Goal: Information Seeking & Learning: Learn about a topic

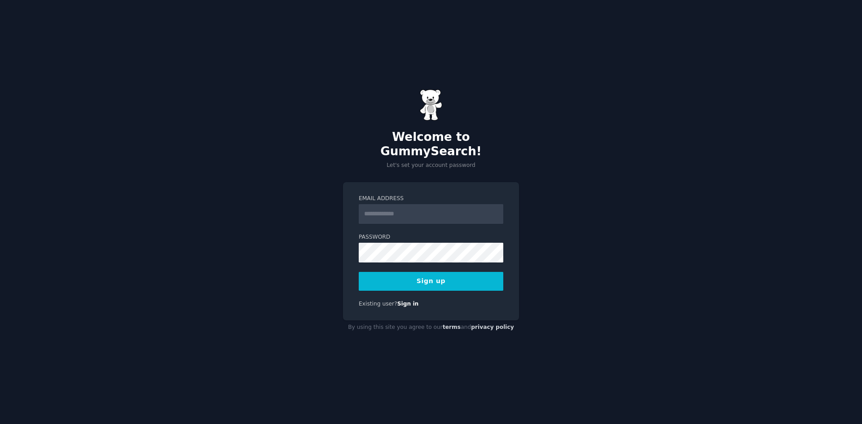
click at [394, 211] on input "Email Address" at bounding box center [431, 214] width 145 height 20
click at [321, 196] on div "Welcome to GummySearch! Let's set your account password Email Address Password …" at bounding box center [431, 212] width 862 height 424
click at [422, 204] on input "Email Address" at bounding box center [431, 214] width 145 height 20
type input "**********"
click at [447, 275] on button "Sign up" at bounding box center [431, 281] width 145 height 19
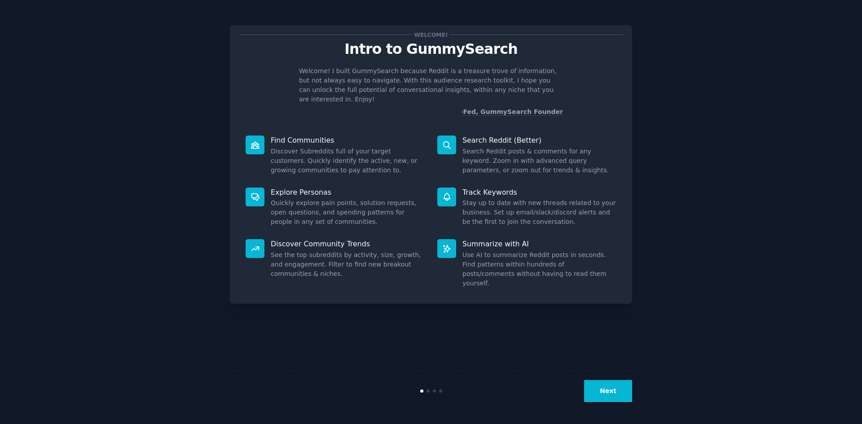
click at [605, 387] on button "Next" at bounding box center [608, 391] width 48 height 22
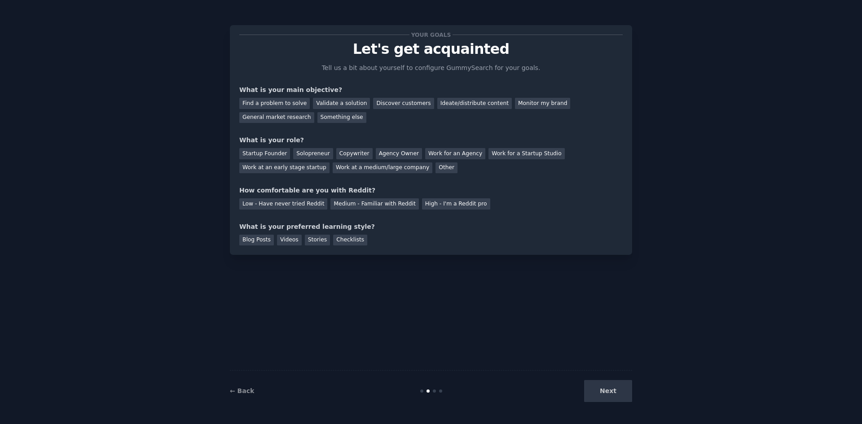
click at [605, 387] on div "Next" at bounding box center [565, 391] width 134 height 22
click at [602, 386] on div "Next" at bounding box center [565, 391] width 134 height 22
click at [431, 254] on div "Your goals Let's get acquainted Tell us a bit about yourself to configure Gummy…" at bounding box center [431, 140] width 402 height 230
click at [287, 107] on div "Find a problem to solve" at bounding box center [274, 103] width 71 height 11
click at [270, 154] on div "Startup Founder" at bounding box center [264, 153] width 51 height 11
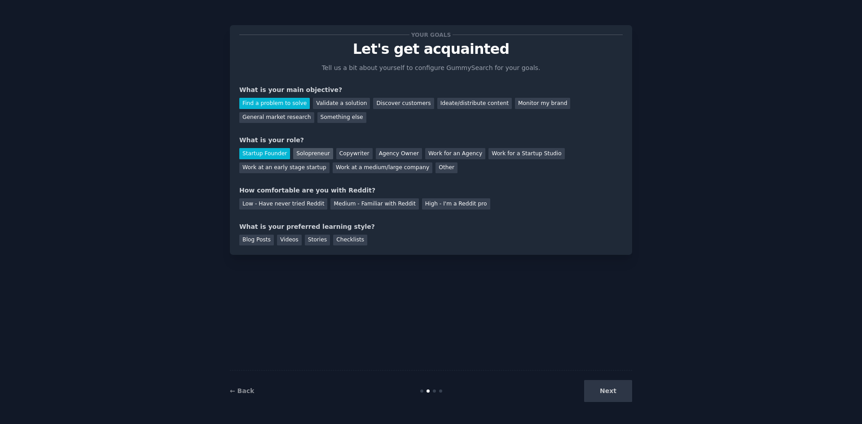
click at [301, 153] on div "Solopreneur" at bounding box center [313, 153] width 40 height 11
click at [361, 203] on div "Medium - Familiar with Reddit" at bounding box center [375, 204] width 88 height 11
click at [255, 242] on div "Blog Posts" at bounding box center [256, 240] width 35 height 11
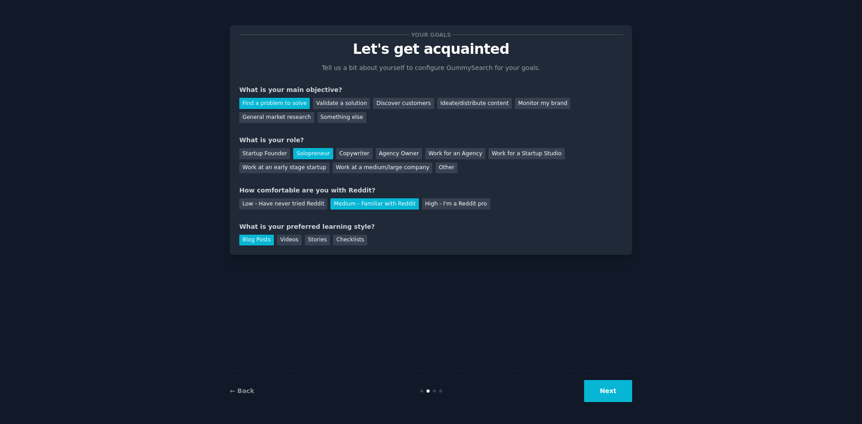
click at [611, 388] on button "Next" at bounding box center [608, 391] width 48 height 22
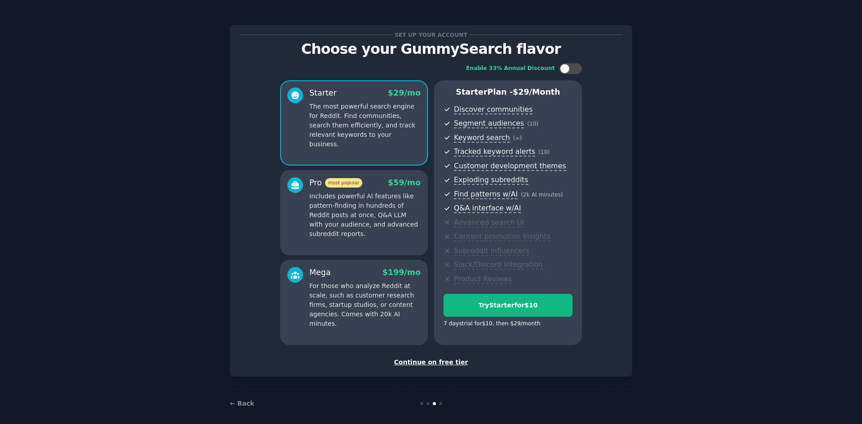
click at [234, 258] on div "Set up your account Choose your GummySearch flavor Enable 33% Annual Discount S…" at bounding box center [431, 201] width 402 height 352
click at [451, 363] on div "Continue on free tier" at bounding box center [431, 362] width 384 height 9
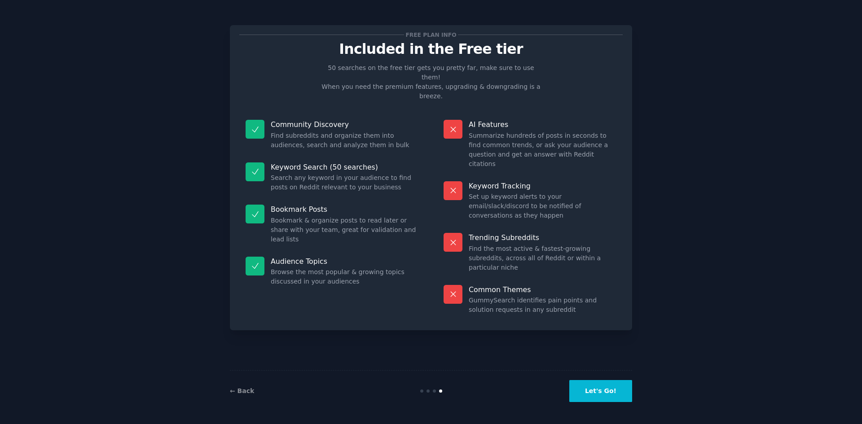
click at [593, 387] on button "Let's Go!" at bounding box center [601, 391] width 63 height 22
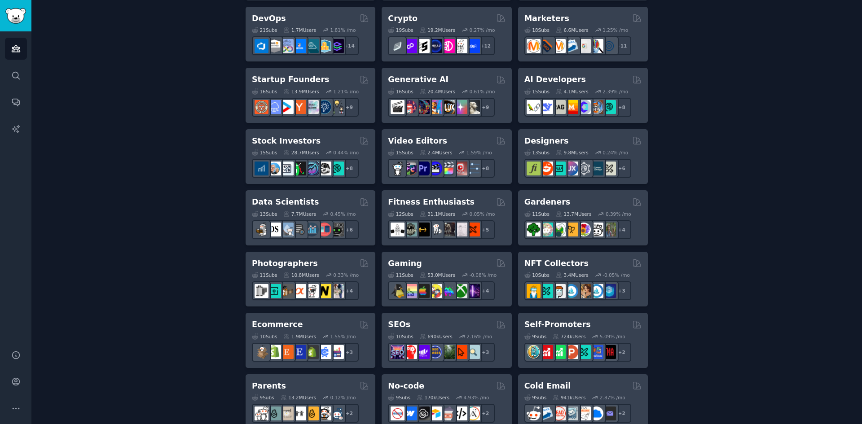
scroll to position [13, 0]
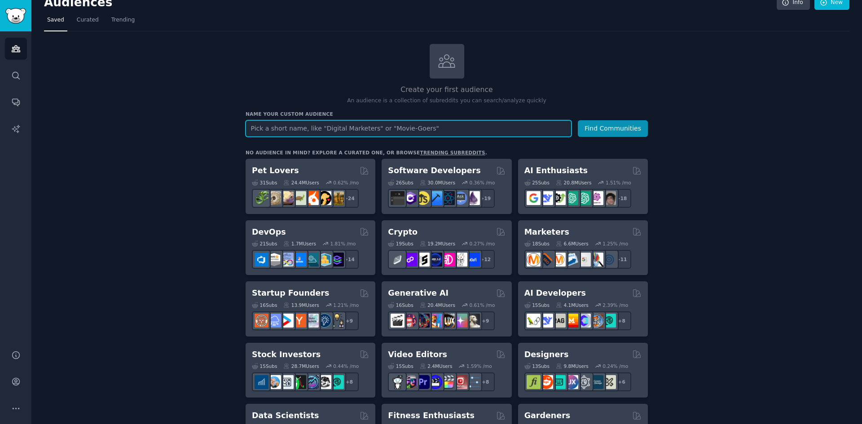
click at [275, 130] on input "text" at bounding box center [409, 128] width 326 height 17
type input "domain buyers"
click at [578, 120] on button "Find Communities" at bounding box center [613, 128] width 70 height 17
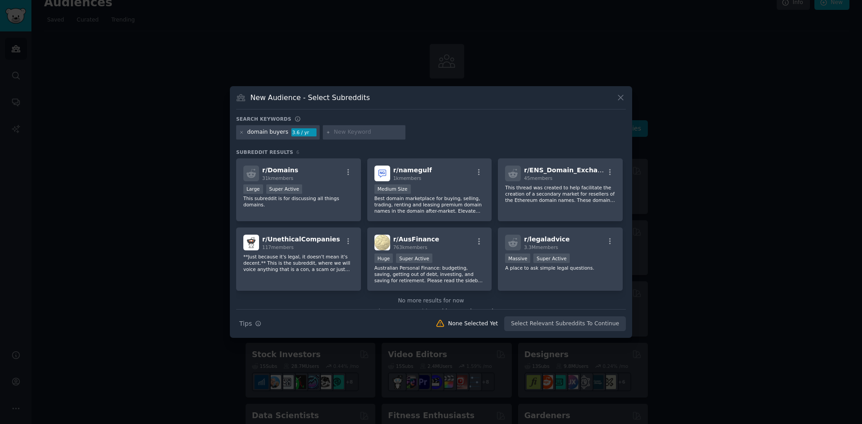
click at [352, 133] on input "text" at bounding box center [368, 132] width 68 height 8
type input "domain name"
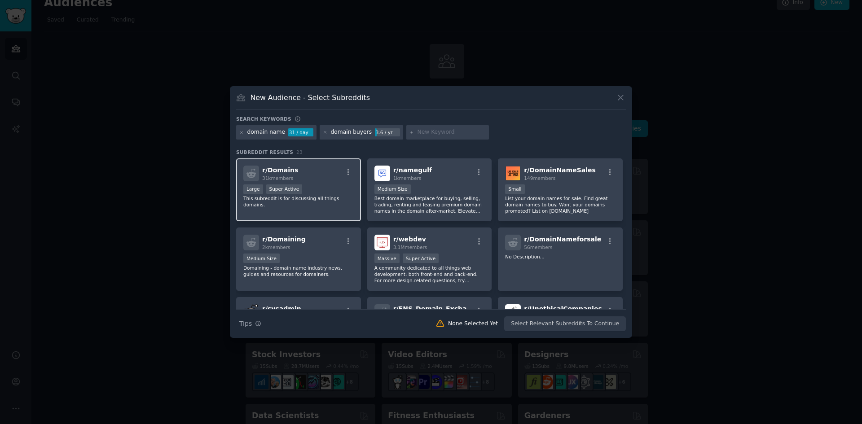
click at [324, 198] on p "This subreddit is for discussing all things domains." at bounding box center [298, 201] width 111 height 13
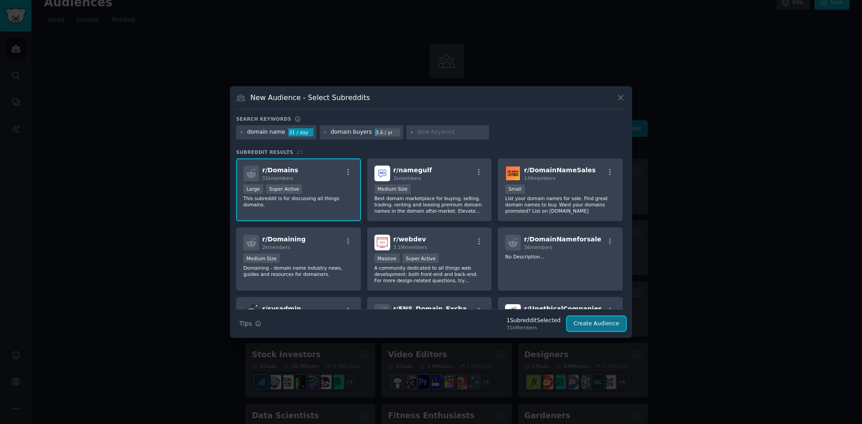
click at [592, 329] on button "Create Audience" at bounding box center [596, 324] width 59 height 15
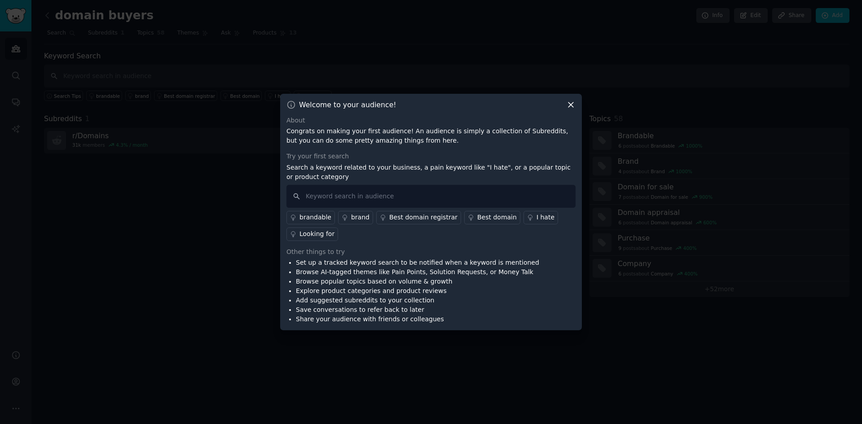
click at [320, 234] on div "Looking for" at bounding box center [317, 234] width 35 height 9
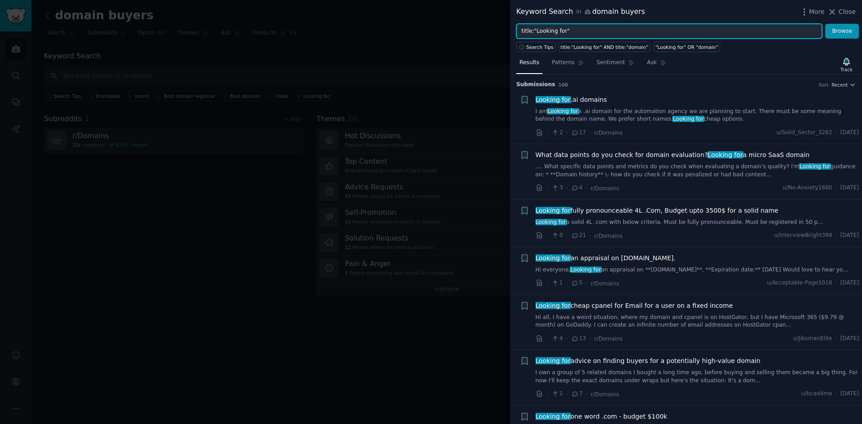
click at [571, 31] on input "title:"Looking for"" at bounding box center [670, 31] width 306 height 15
drag, startPoint x: 563, startPoint y: 31, endPoint x: 557, endPoint y: 32, distance: 6.4
click at [557, 32] on input "title:"Looking for"" at bounding box center [670, 31] width 306 height 15
click at [572, 32] on input "title:"Looking for"" at bounding box center [670, 31] width 306 height 15
drag, startPoint x: 561, startPoint y: 32, endPoint x: 535, endPoint y: 34, distance: 27.0
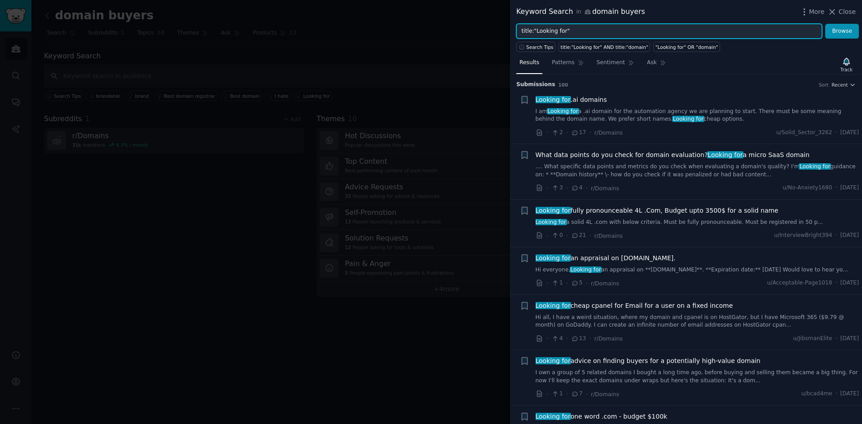
click at [535, 34] on input "title:"Looking for"" at bounding box center [670, 31] width 306 height 15
type input "title:"expired domains""
click at [826, 24] on button "Browse" at bounding box center [843, 31] width 34 height 15
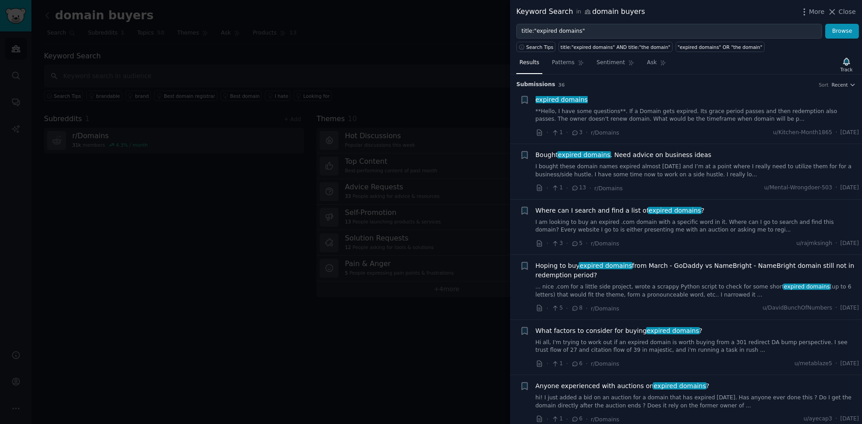
click at [622, 158] on span "Bought expired domains . Need advice on business ideas" at bounding box center [624, 154] width 176 height 9
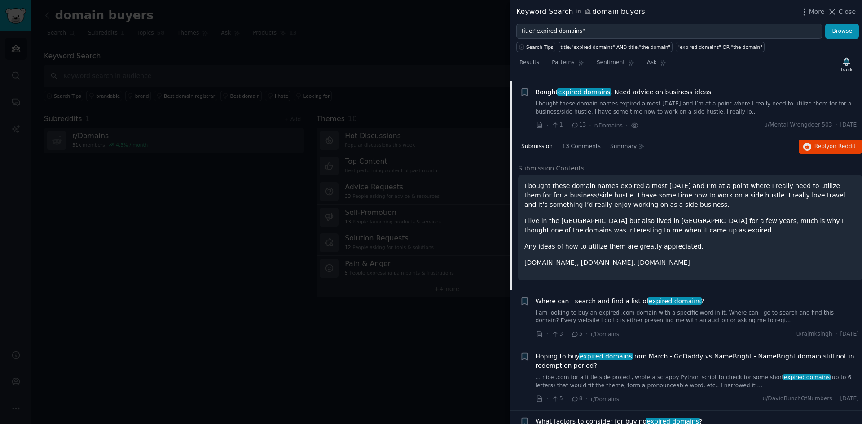
scroll to position [70, 0]
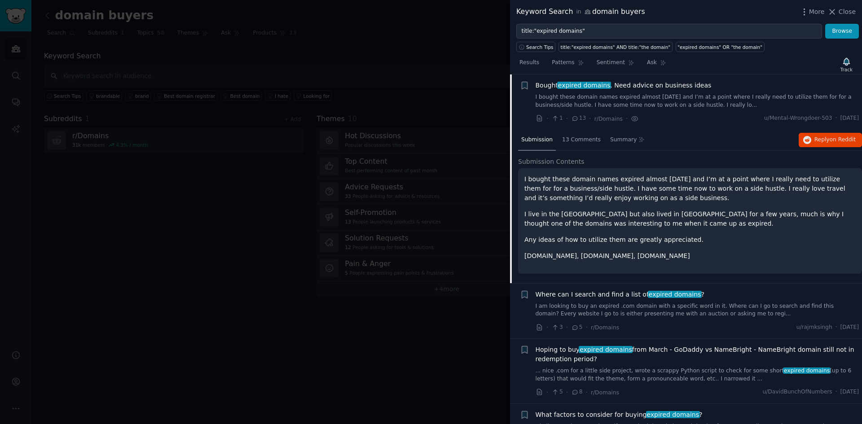
click at [566, 196] on p "I bought these domain names expired almost 2 years ago and I’m at a point where…" at bounding box center [691, 189] width 332 height 28
drag, startPoint x: 626, startPoint y: 196, endPoint x: 535, endPoint y: 190, distance: 90.4
click at [536, 190] on p "I bought these domain names expired almost 2 years ago and I’m at a point where…" at bounding box center [691, 189] width 332 height 28
click at [528, 181] on p "I bought these domain names expired almost 2 years ago and I’m at a point where…" at bounding box center [691, 189] width 332 height 28
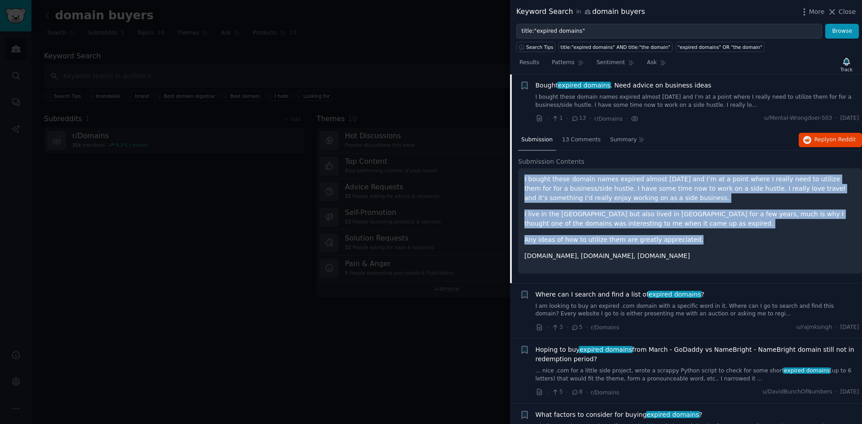
drag, startPoint x: 523, startPoint y: 179, endPoint x: 698, endPoint y: 244, distance: 187.3
click at [697, 244] on div "I bought these domain names expired almost 2 years ago and I’m at a point where…" at bounding box center [690, 221] width 344 height 106
click at [699, 244] on p "Any ideas of how to utilize them are greatly appreciated." at bounding box center [691, 239] width 332 height 9
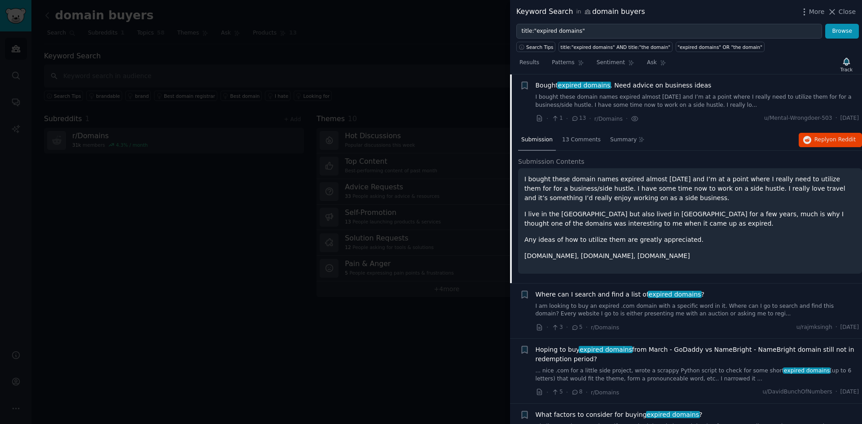
drag, startPoint x: 699, startPoint y: 259, endPoint x: 518, endPoint y: 179, distance: 197.9
click at [518, 179] on div "Submission 13 Comments Summary Reply on Reddit Submission Contents I bought the…" at bounding box center [686, 207] width 352 height 154
click at [631, 119] on icon at bounding box center [635, 118] width 8 height 9
click at [539, 118] on icon at bounding box center [540, 119] width 8 height 8
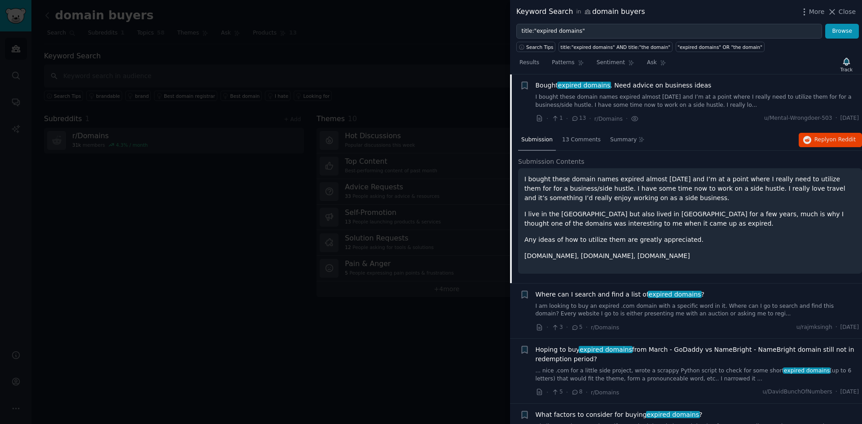
scroll to position [190, 0]
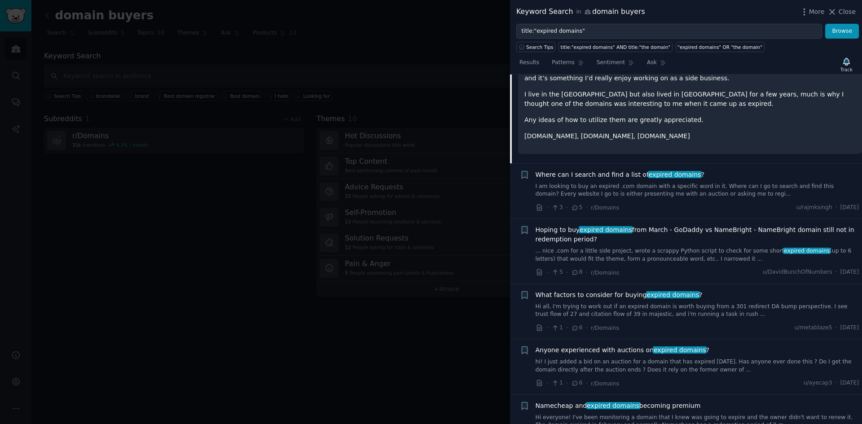
click at [600, 186] on link "I am looking to buy an expired .com domain with a specific word in it. Where ca…" at bounding box center [698, 191] width 324 height 16
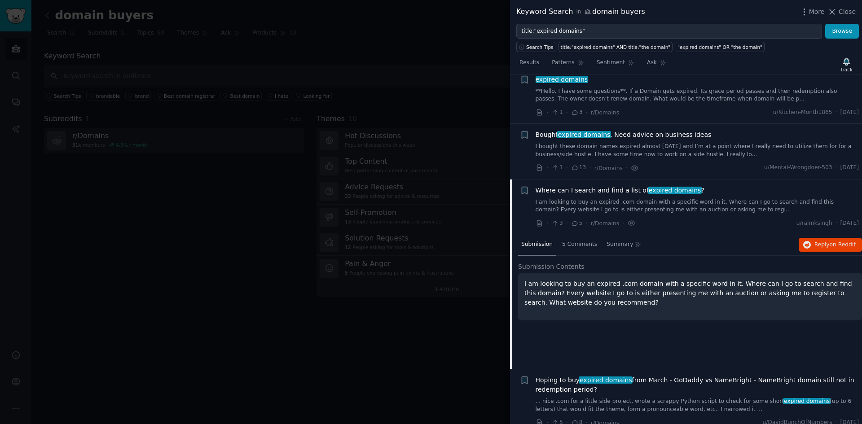
scroll to position [5, 0]
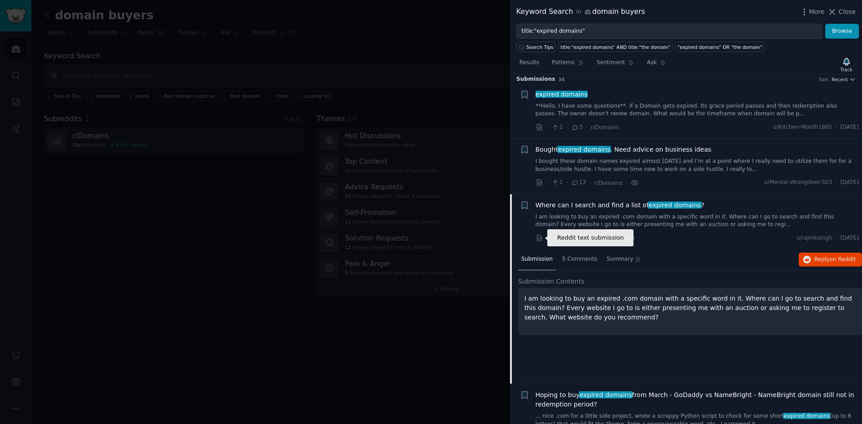
click at [542, 240] on icon at bounding box center [539, 238] width 4 height 6
